Goal: Complete application form

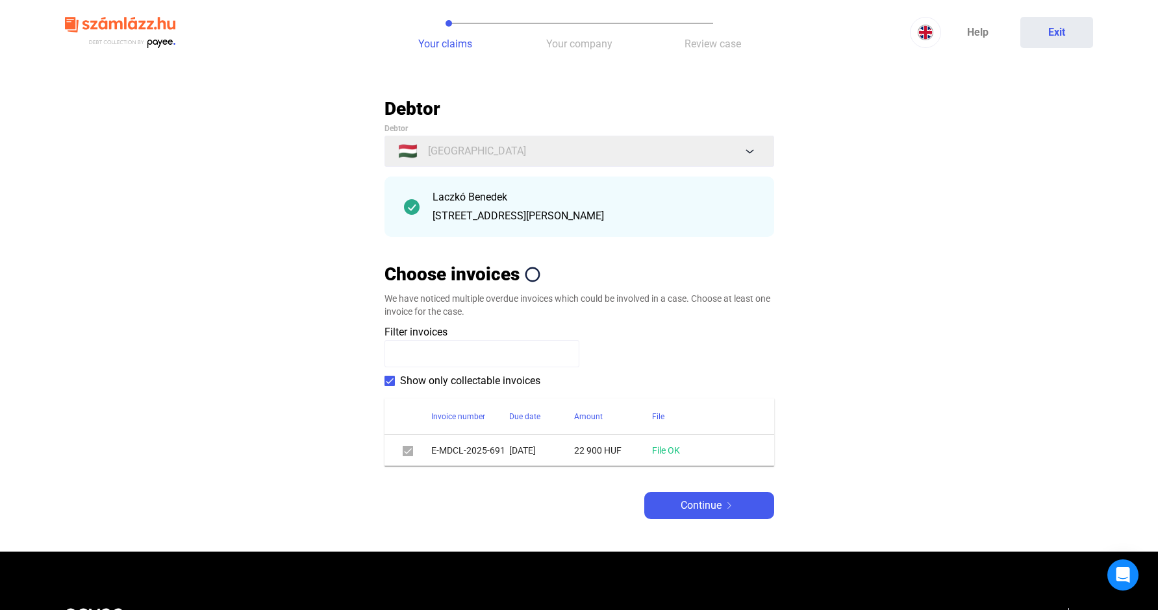
click at [687, 472] on div "Debtor Debtor 🇭🇺 [GEOGRAPHIC_DATA] Laczkó Benedek 2045 Törökbálint [PERSON_NAME…" at bounding box center [579, 308] width 390 height 422
click at [690, 501] on span "Continue" at bounding box center [700, 506] width 41 height 16
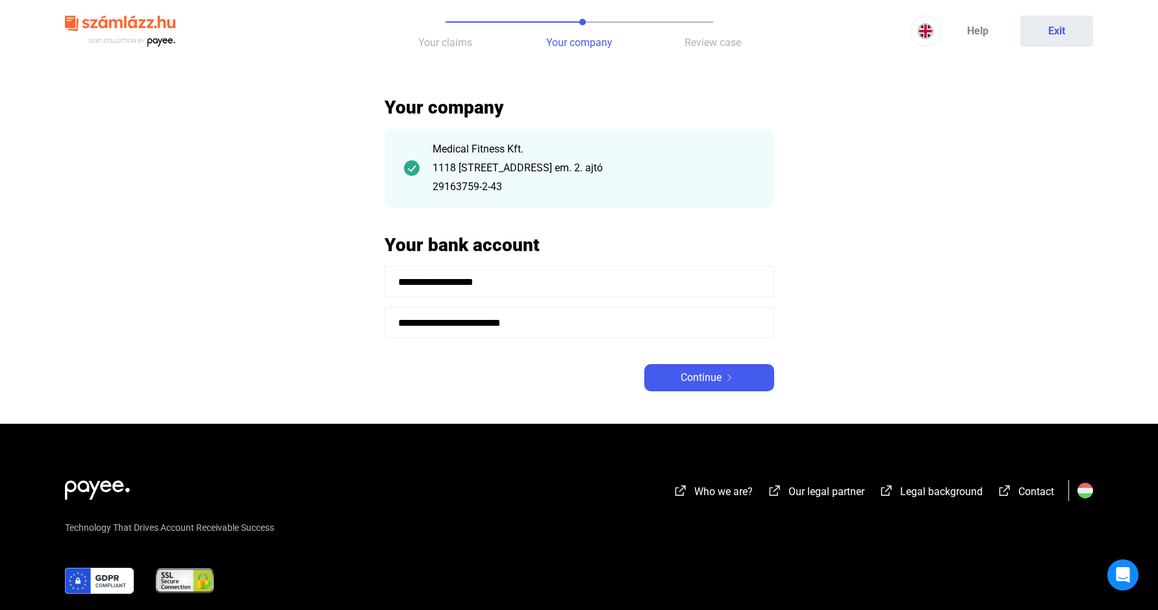
click at [703, 382] on span "Continue" at bounding box center [700, 378] width 41 height 16
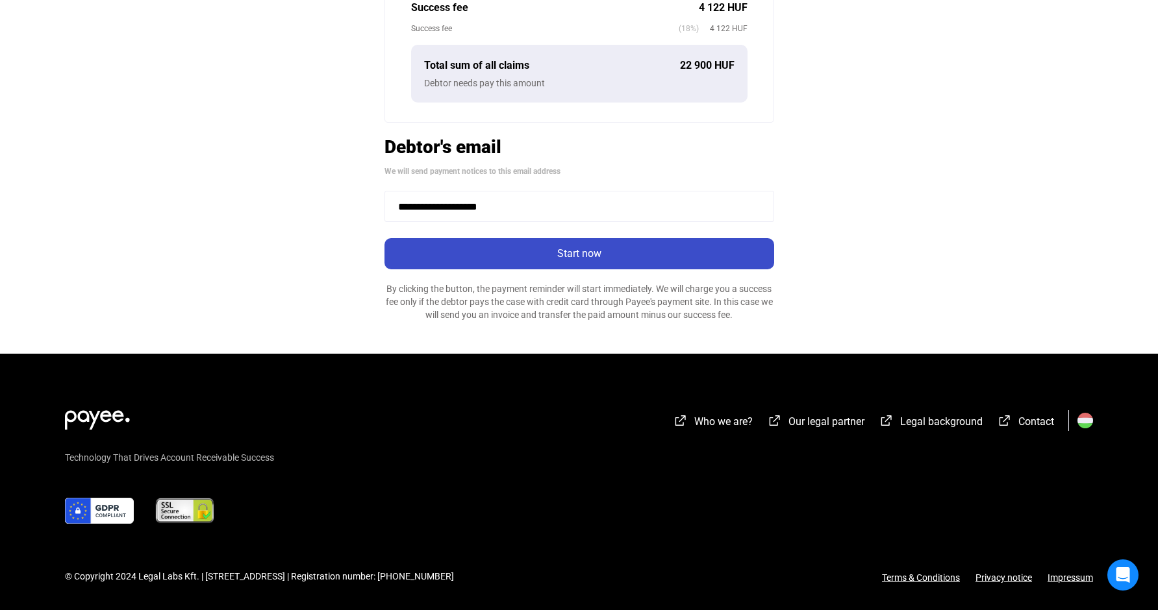
scroll to position [383, 0]
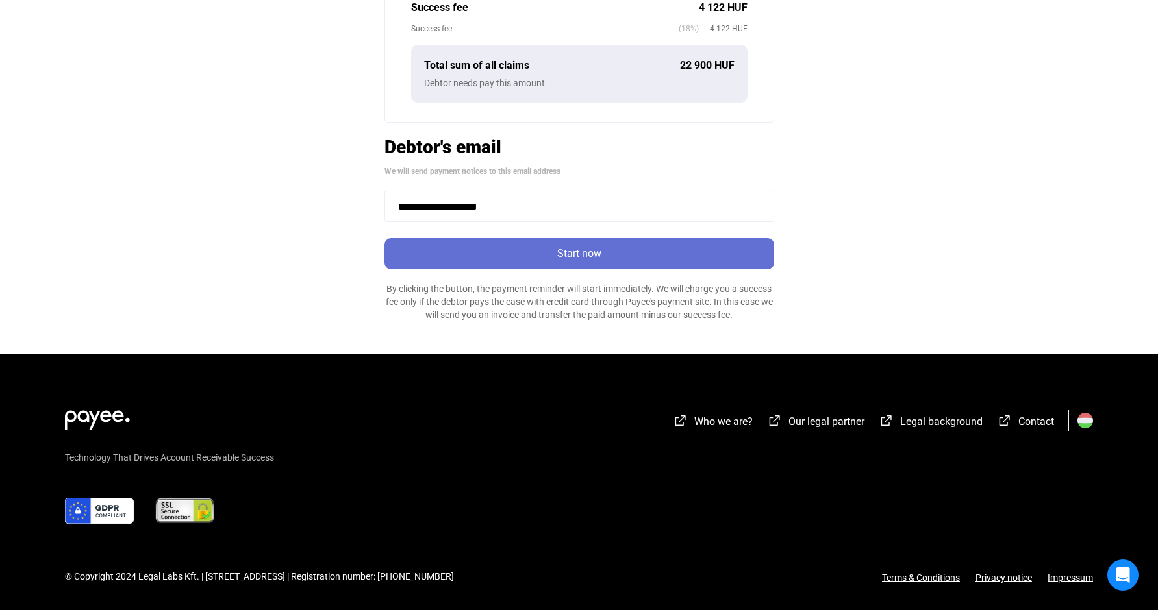
click at [580, 253] on div "Start now" at bounding box center [579, 254] width 382 height 16
